Goal: Find specific page/section

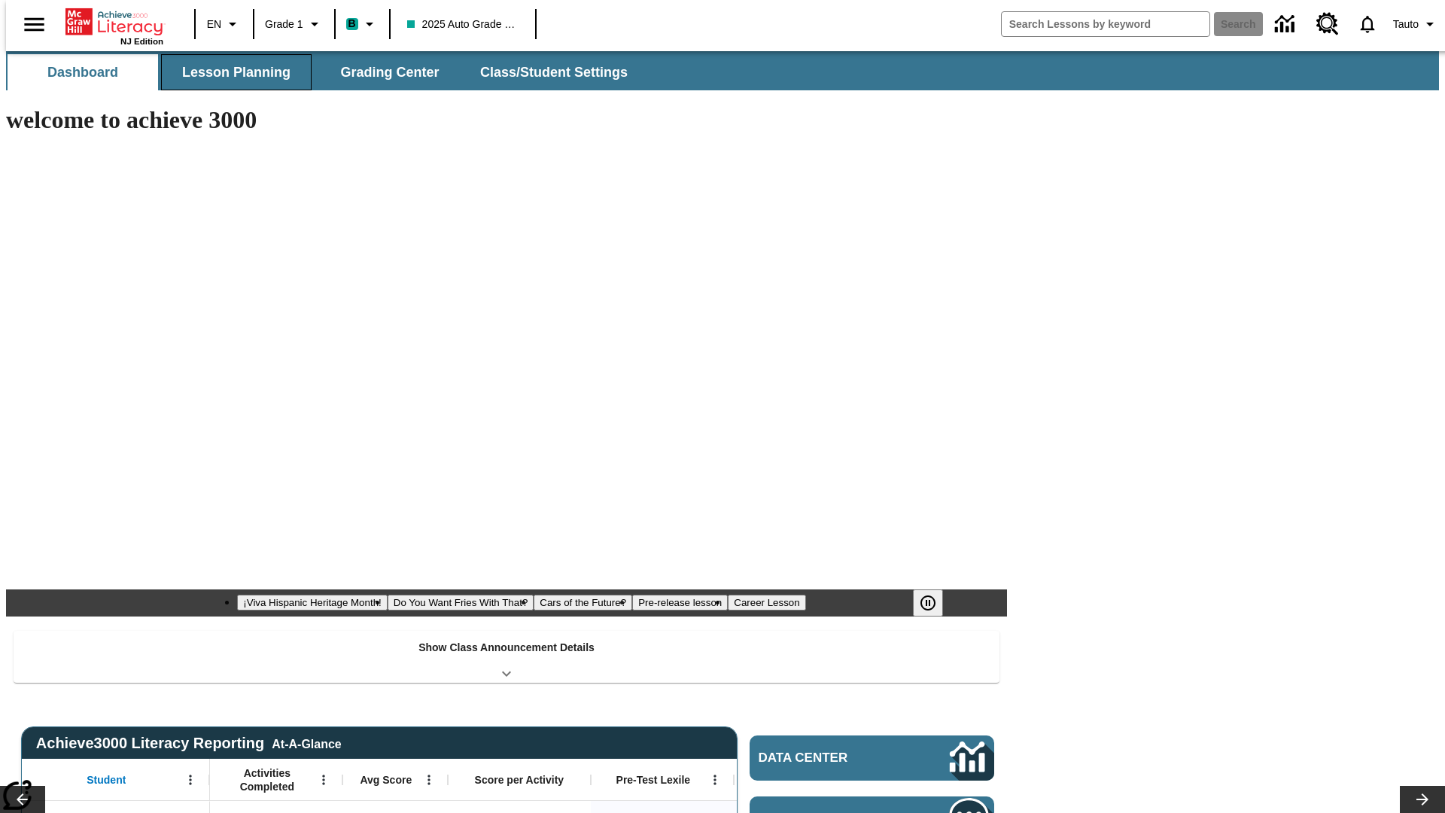
click at [230, 72] on button "Lesson Planning" at bounding box center [236, 72] width 151 height 36
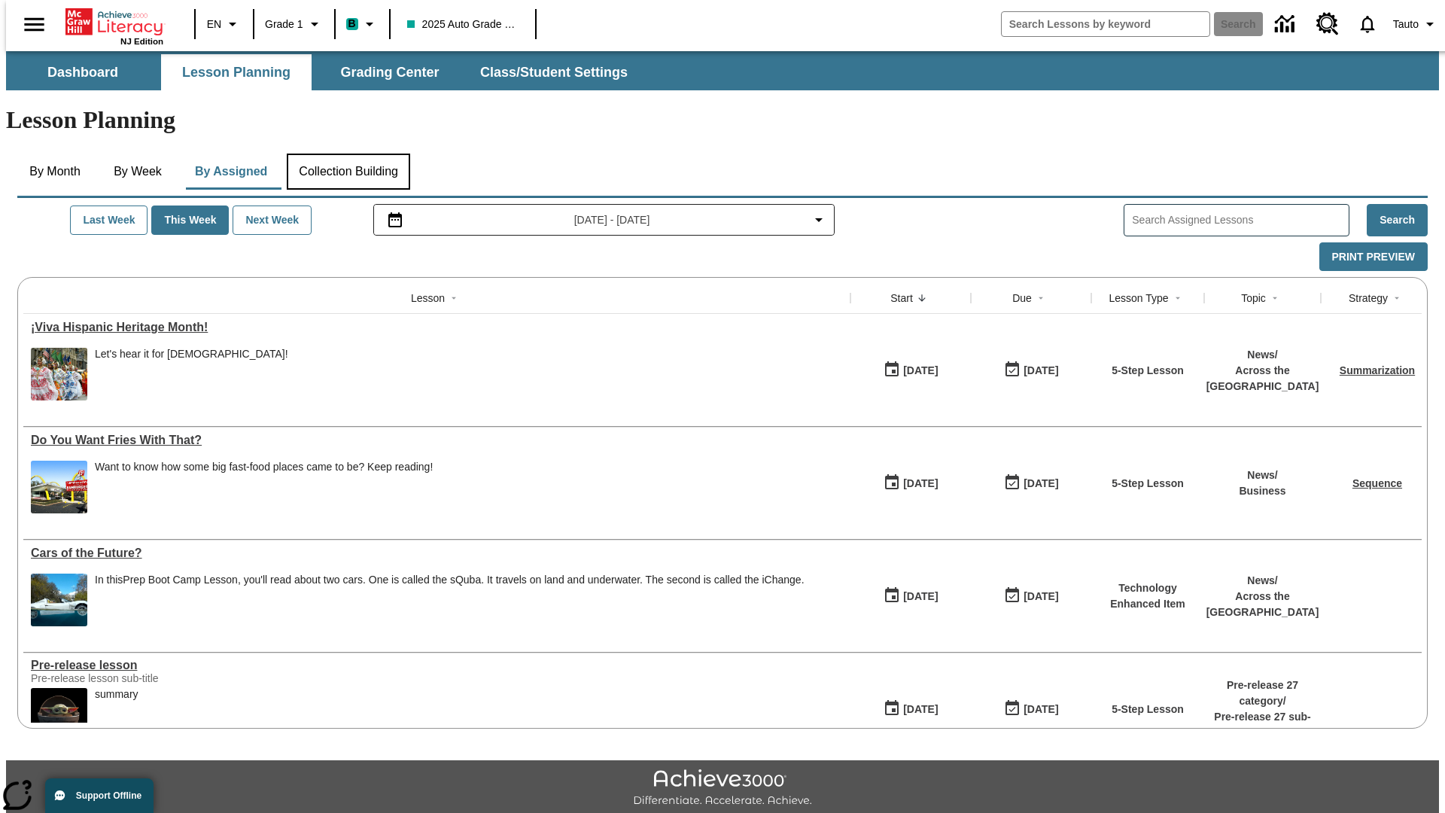
click at [348, 154] on button "Collection Building" at bounding box center [348, 172] width 123 height 36
